Goal: Complete application form

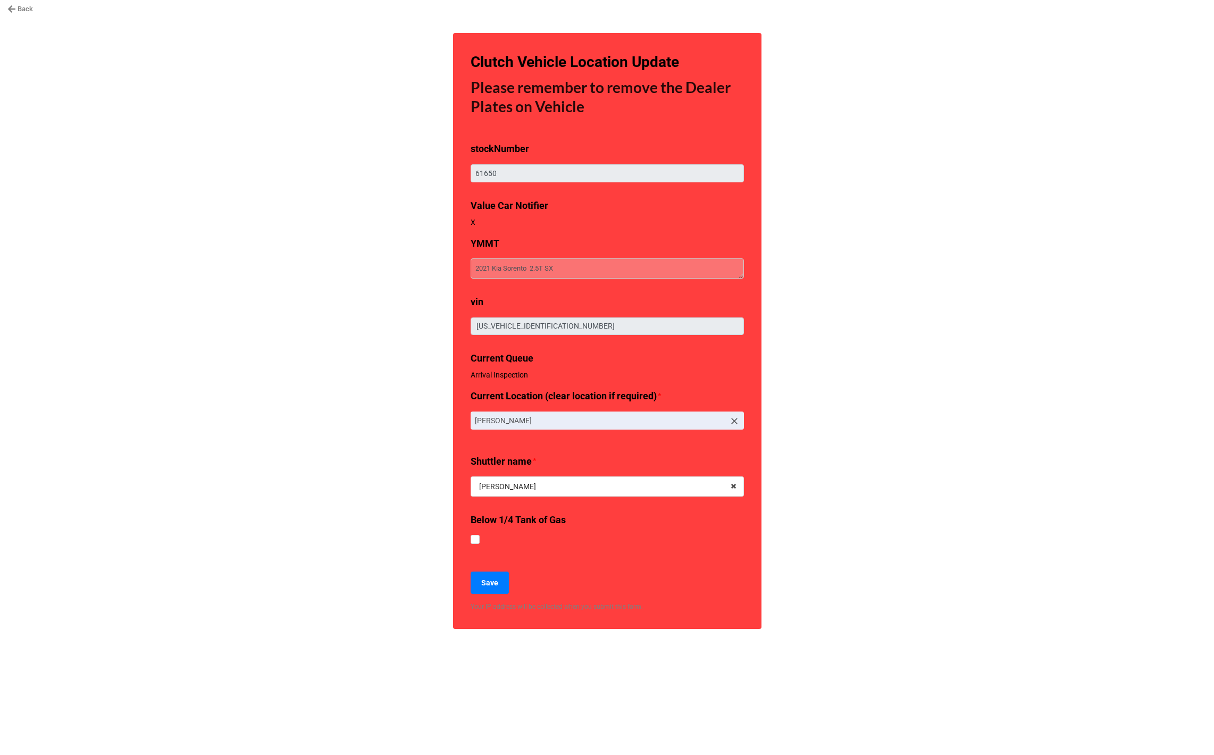
click at [390, 361] on div "Back Clutch Vehicle Location Update Please remember to remove the Dealer Plates…" at bounding box center [607, 377] width 1214 height 755
type textarea "x"
click at [28, 11] on link "Back" at bounding box center [20, 9] width 26 height 11
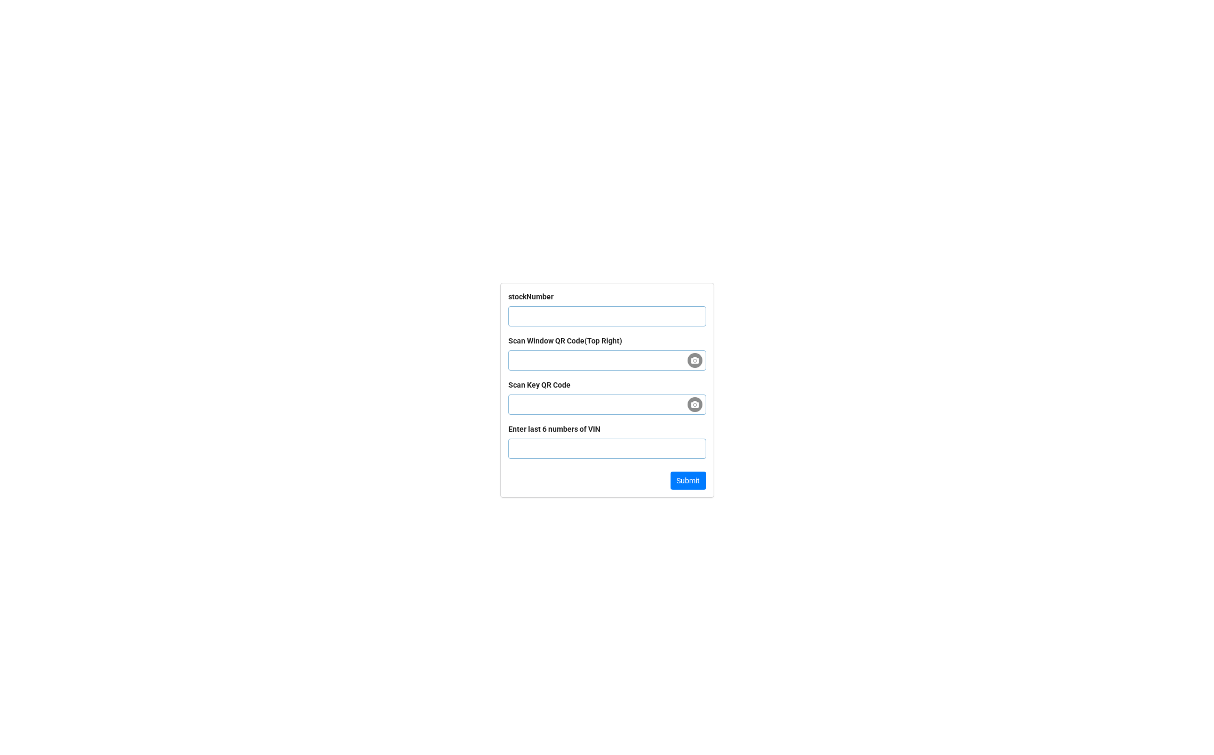
click at [580, 316] on input "text" at bounding box center [607, 316] width 198 height 20
paste input "62974"
type input "62974"
click button "Submit" at bounding box center [689, 481] width 36 height 18
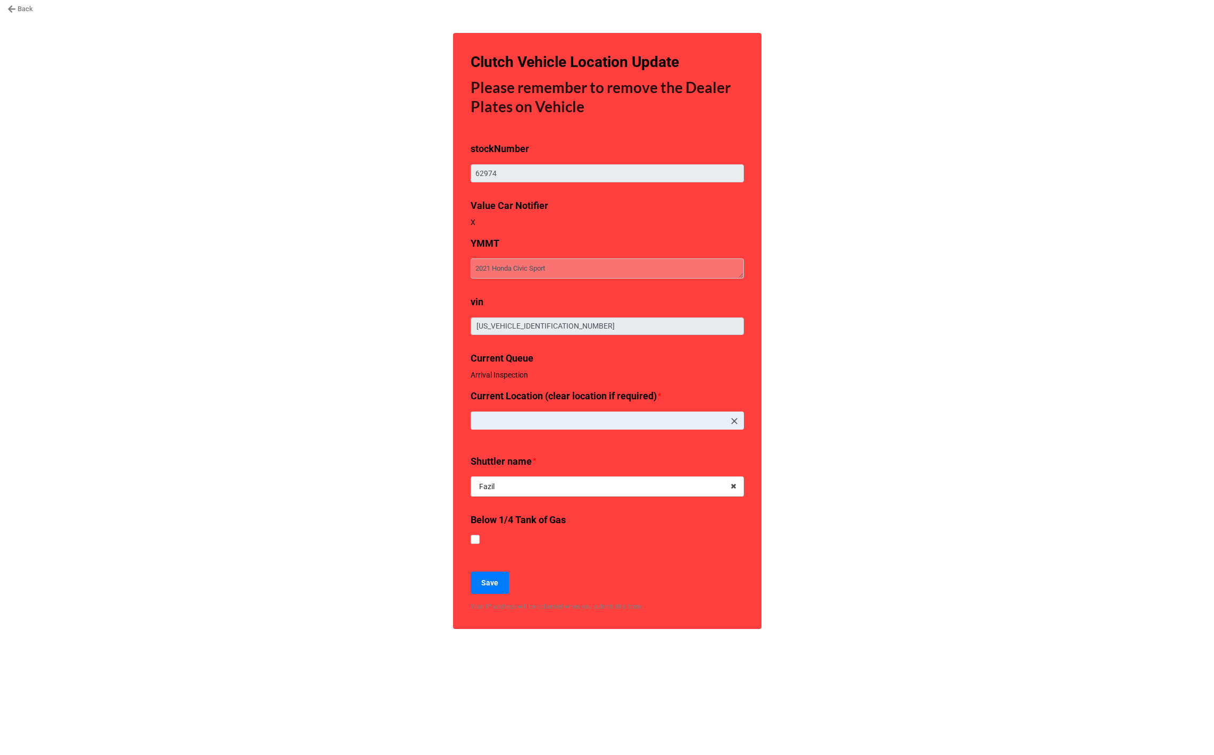
type textarea "x"
click at [343, 506] on div "Back Clutch Vehicle Location Update Please remember to remove the Dealer Plates…" at bounding box center [607, 377] width 1214 height 755
